Goal: Task Accomplishment & Management: Complete application form

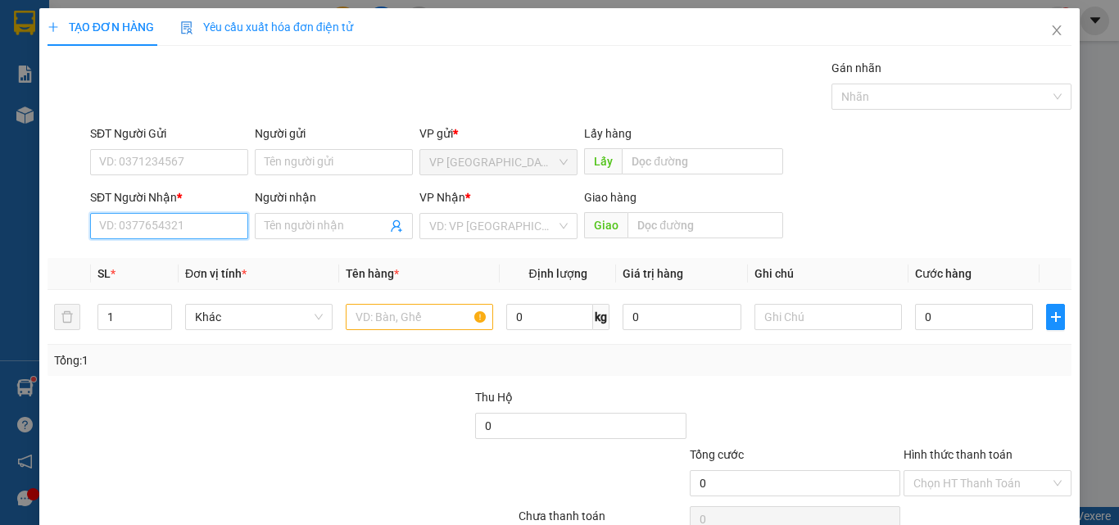
click at [175, 231] on input "SĐT Người Nhận *" at bounding box center [169, 226] width 158 height 26
drag, startPoint x: 174, startPoint y: 256, endPoint x: 184, endPoint y: 255, distance: 9.9
click at [175, 256] on div "0343409829 - CHI THU" at bounding box center [167, 259] width 137 height 18
type input "0343409829"
type input "CHI THU"
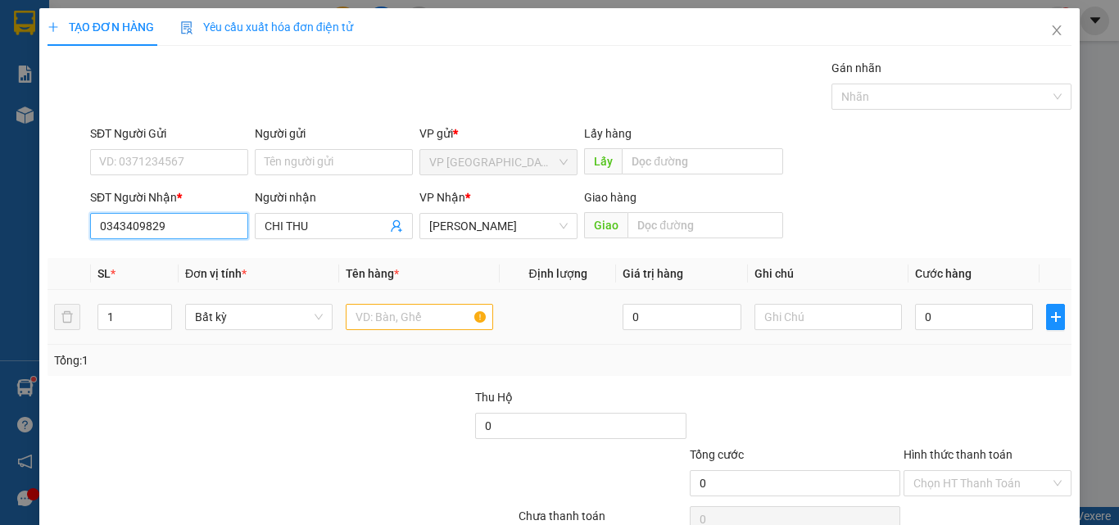
type input "0343409829"
click at [410, 324] on input "text" at bounding box center [419, 317] width 147 height 26
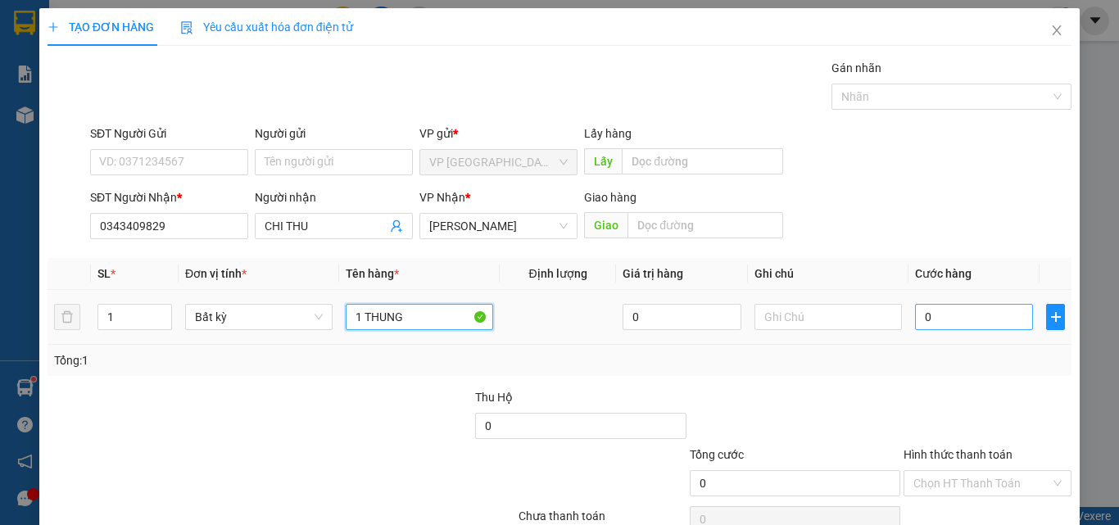
type input "1 THUNG"
click at [983, 312] on input "0" at bounding box center [974, 317] width 118 height 26
type input "3"
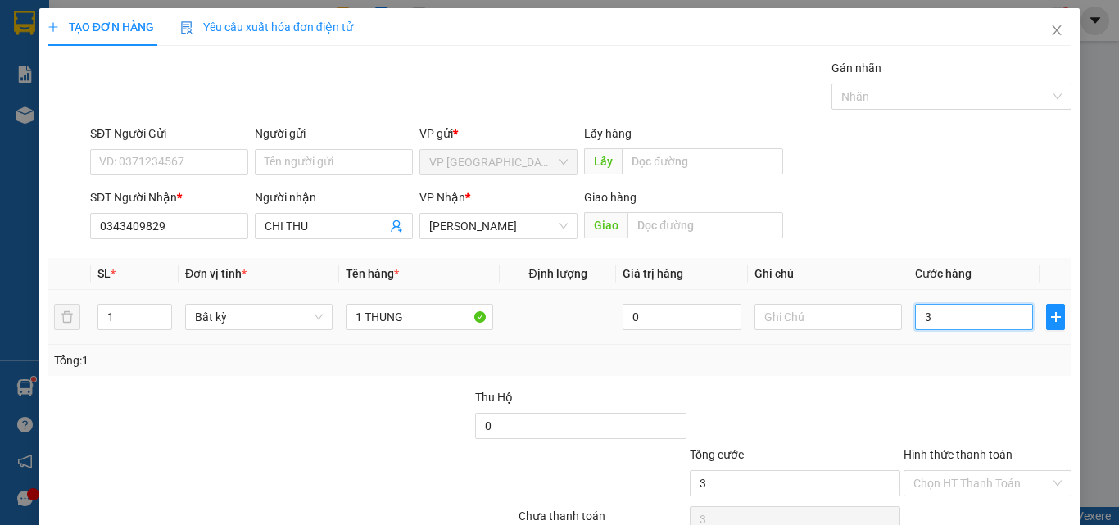
type input "30"
type input "300"
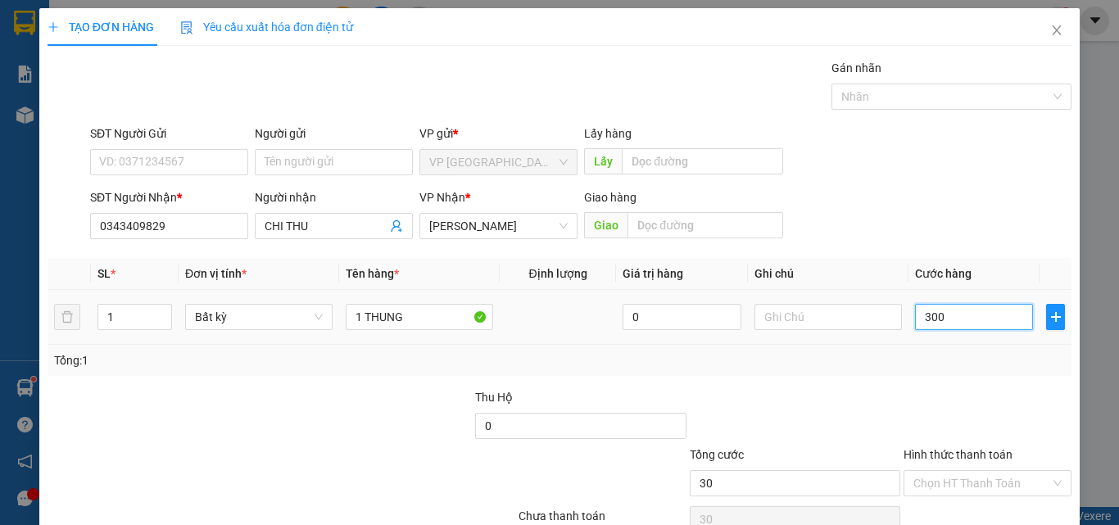
type input "300"
type input "3.000"
type input "30.000"
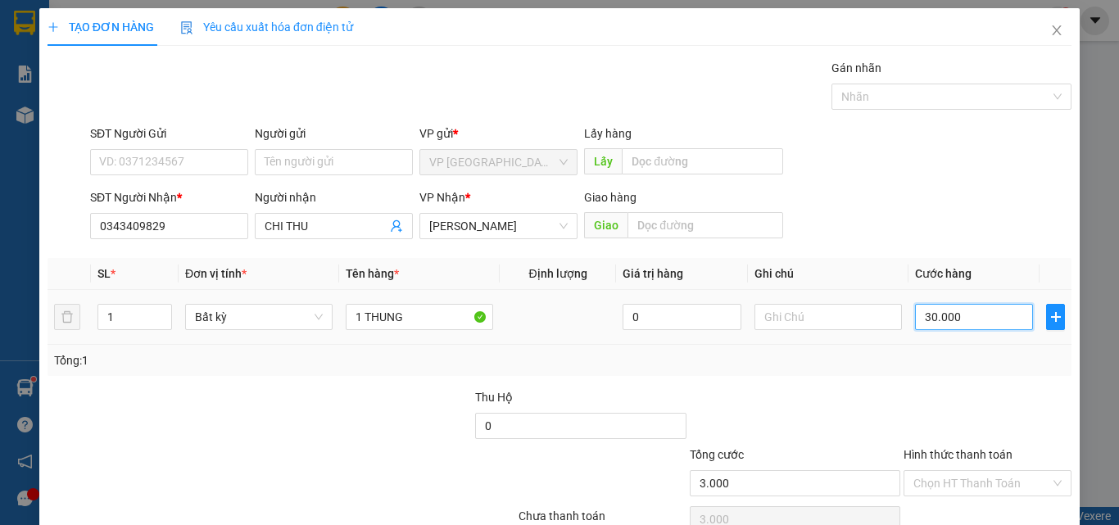
type input "30.000"
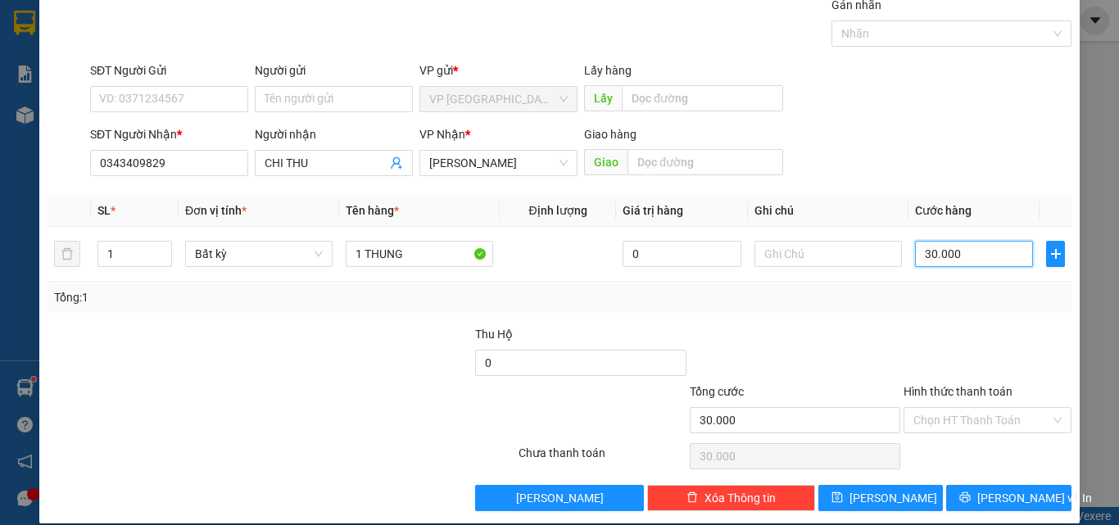
scroll to position [81, 0]
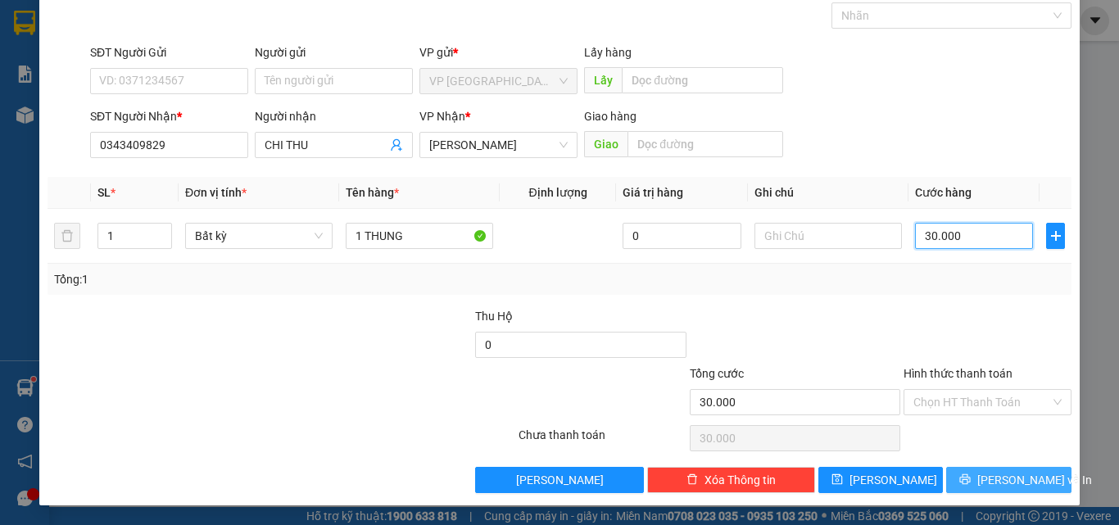
type input "30.000"
click at [998, 474] on span "[PERSON_NAME] và In" at bounding box center [1035, 480] width 115 height 18
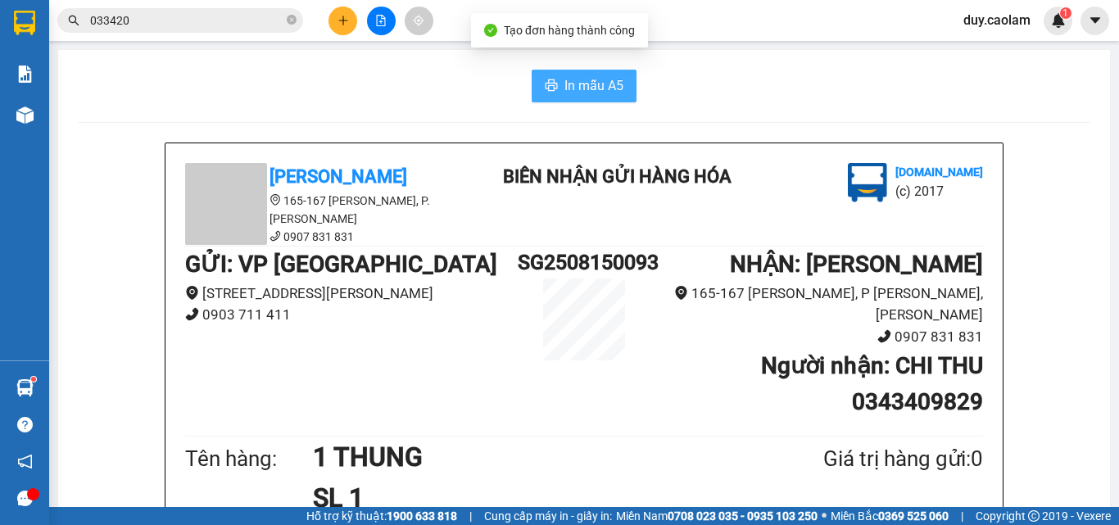
click at [589, 85] on span "In mẫu A5" at bounding box center [594, 85] width 59 height 20
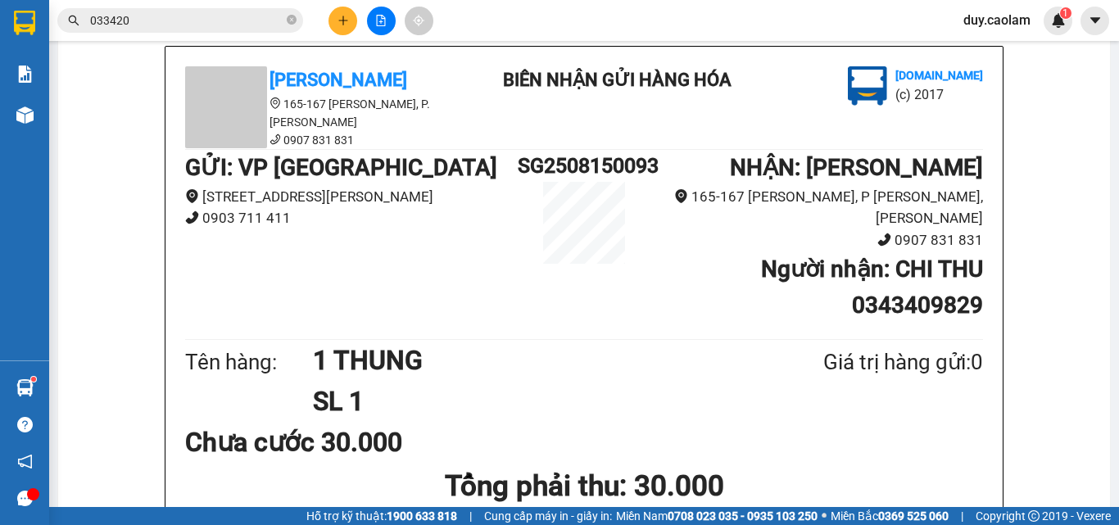
scroll to position [82, 0]
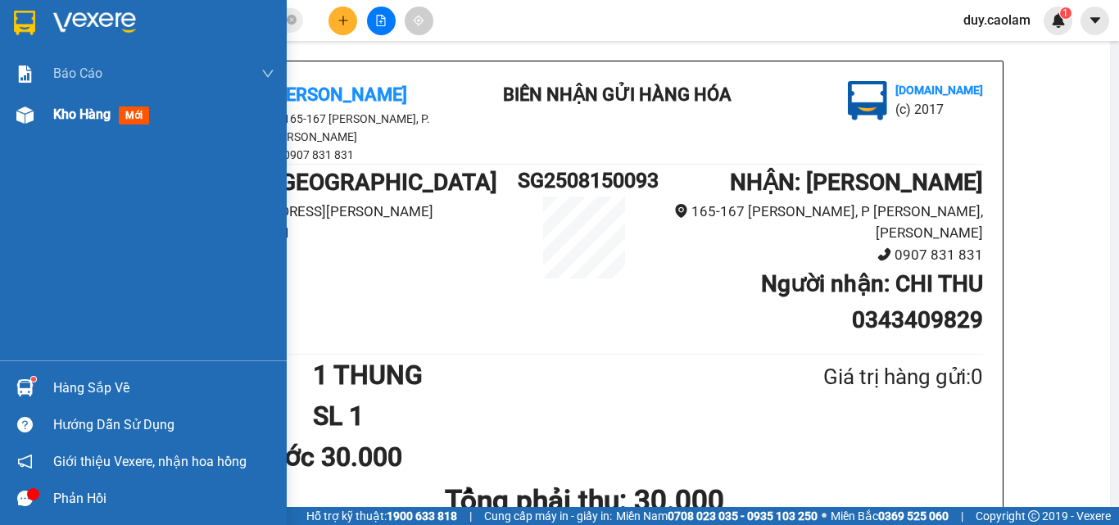
click at [89, 130] on div "Kho hàng mới" at bounding box center [163, 114] width 221 height 41
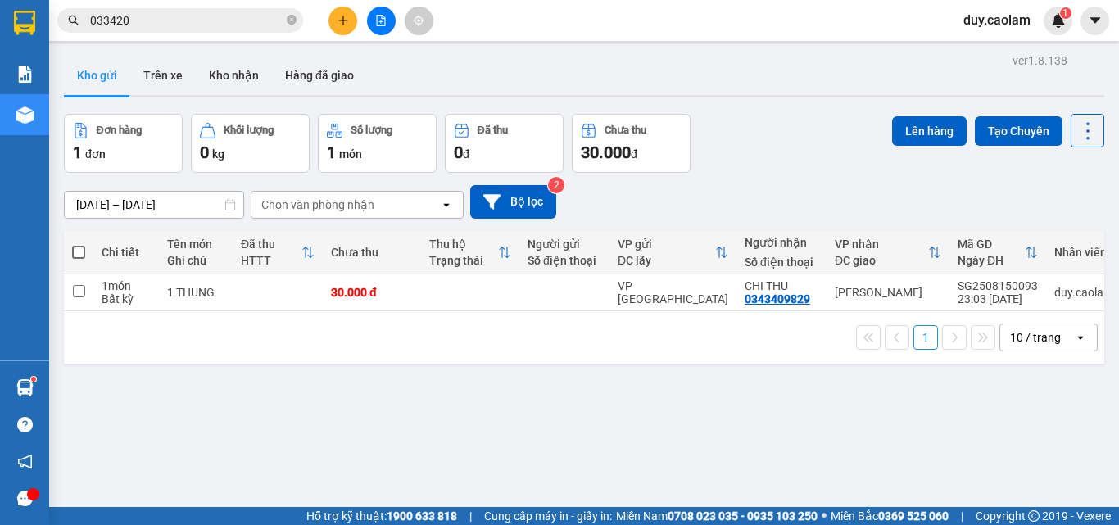
click at [379, 23] on icon "file-add" at bounding box center [380, 20] width 11 height 11
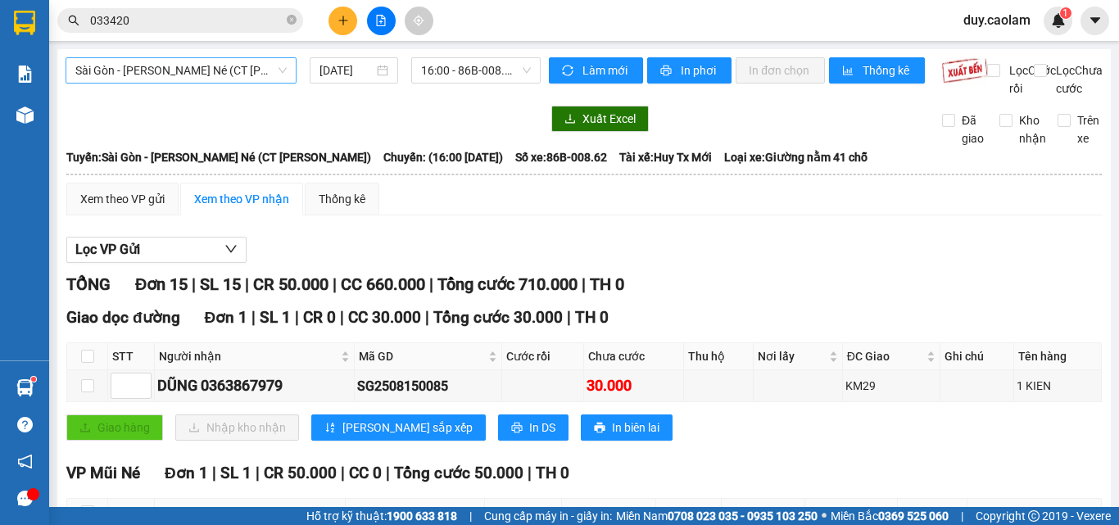
click at [187, 59] on span "Sài Gòn - [PERSON_NAME] Né (CT [PERSON_NAME])" at bounding box center [180, 70] width 211 height 25
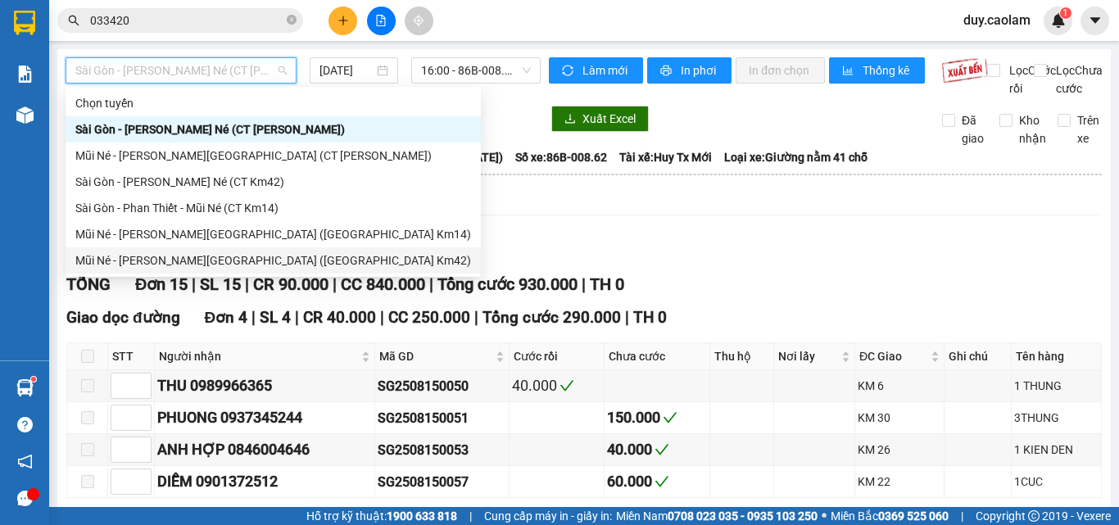
click at [170, 256] on div "Mũi Né - [PERSON_NAME][GEOGRAPHIC_DATA] ([GEOGRAPHIC_DATA] Km42)" at bounding box center [273, 261] width 396 height 18
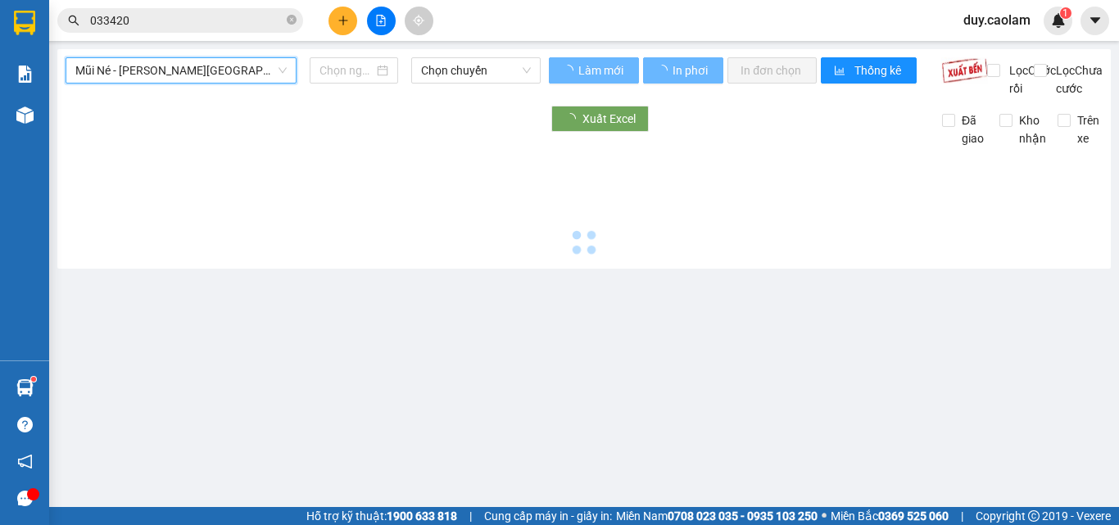
type input "[DATE]"
